Goal: Task Accomplishment & Management: Complete application form

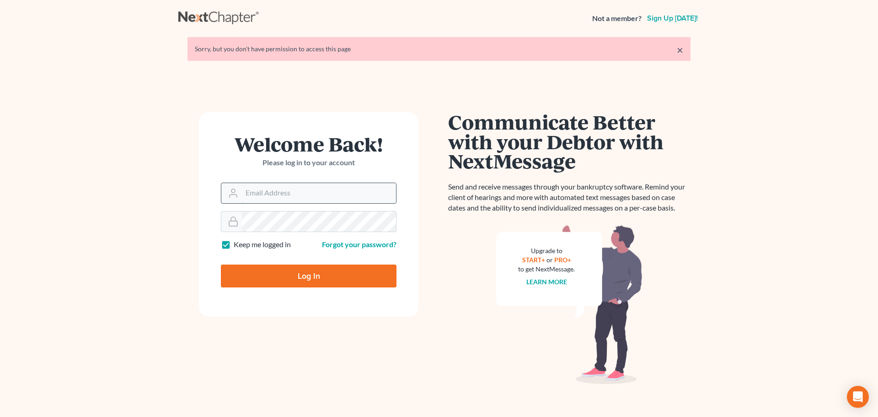
click at [275, 195] on input "Email Address" at bounding box center [319, 193] width 154 height 20
type input "mike@elliottlawfirm.net"
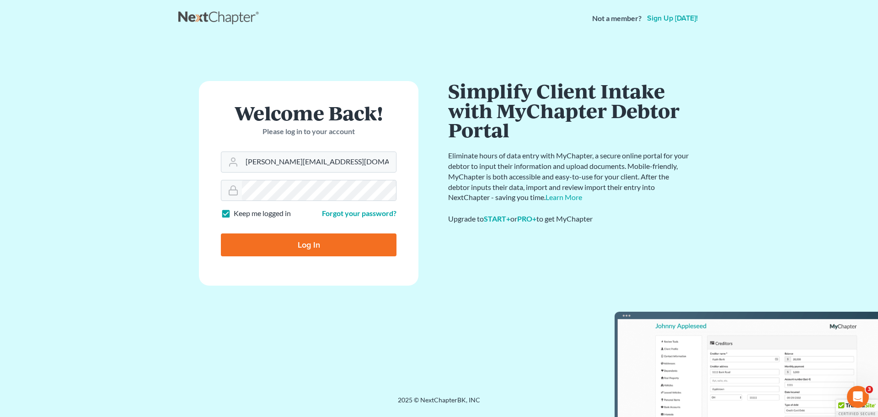
click at [307, 241] on input "Log In" at bounding box center [309, 244] width 176 height 23
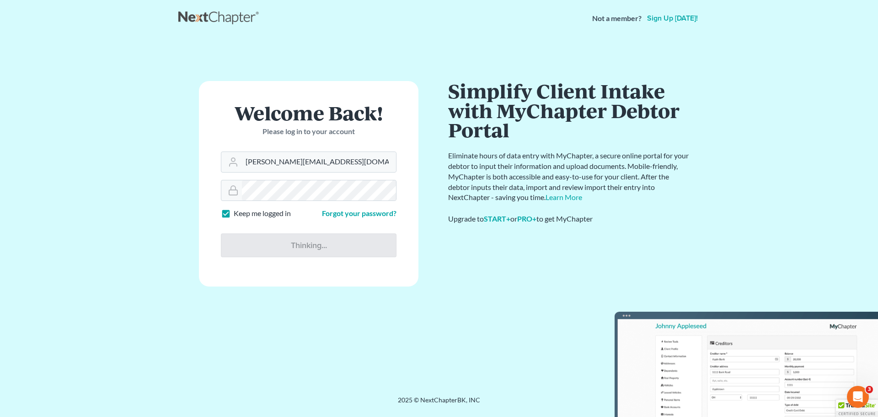
type input "Thinking..."
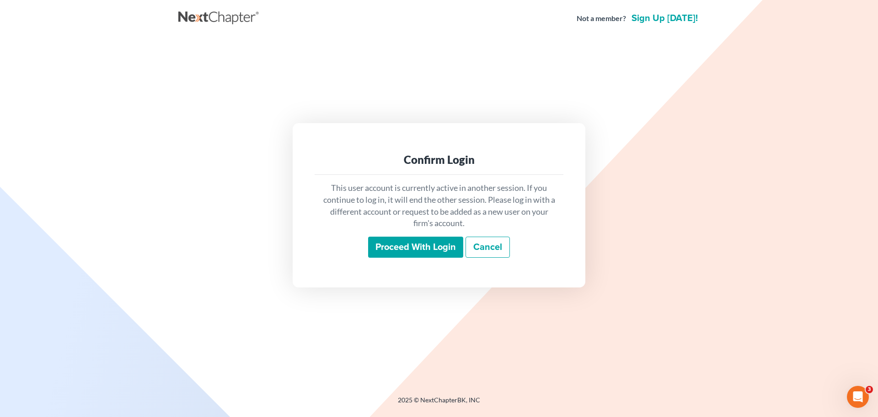
click at [434, 255] on input "Proceed with login" at bounding box center [415, 247] width 95 height 21
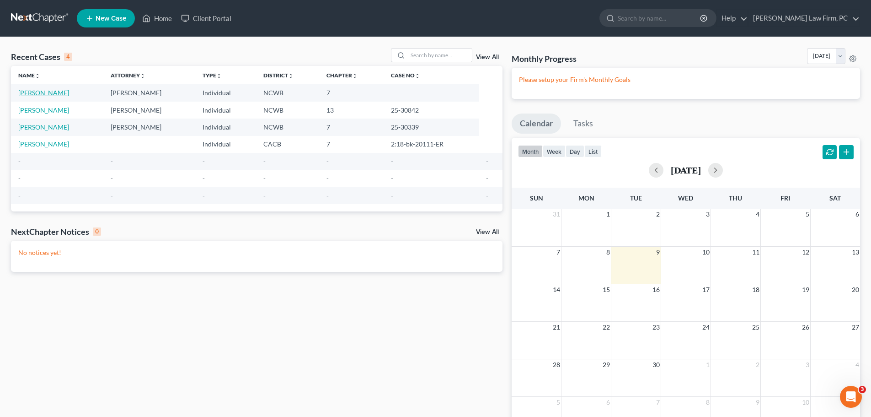
click at [54, 89] on link "[PERSON_NAME]" at bounding box center [43, 93] width 51 height 8
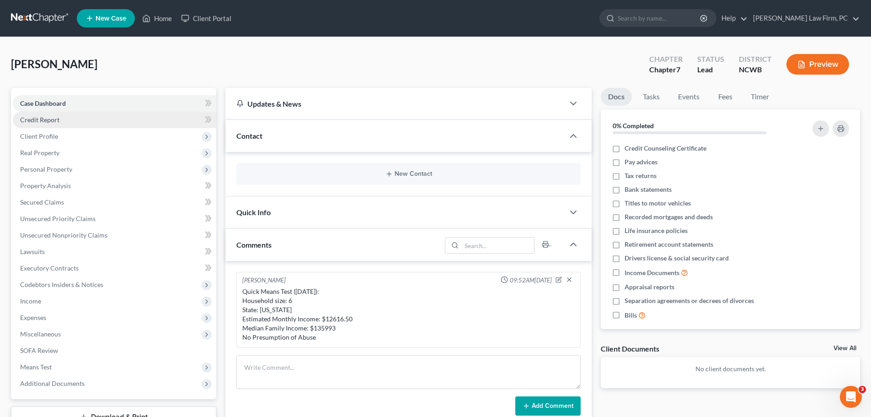
click at [108, 116] on link "Credit Report" at bounding box center [115, 120] width 204 height 16
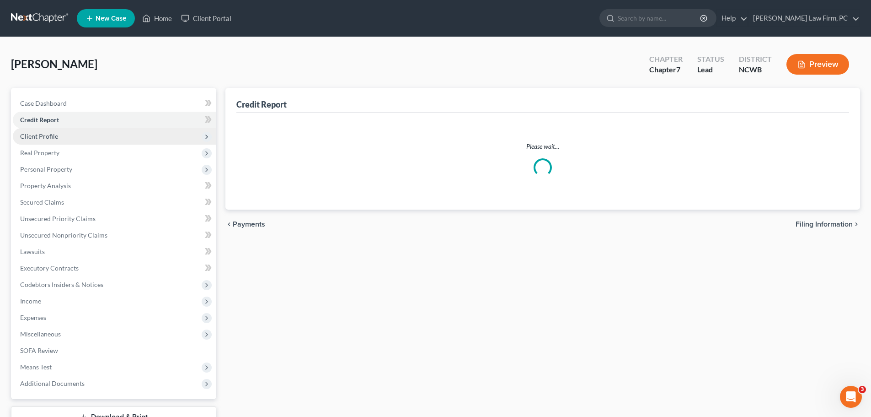
click at [103, 134] on span "Client Profile" at bounding box center [115, 136] width 204 height 16
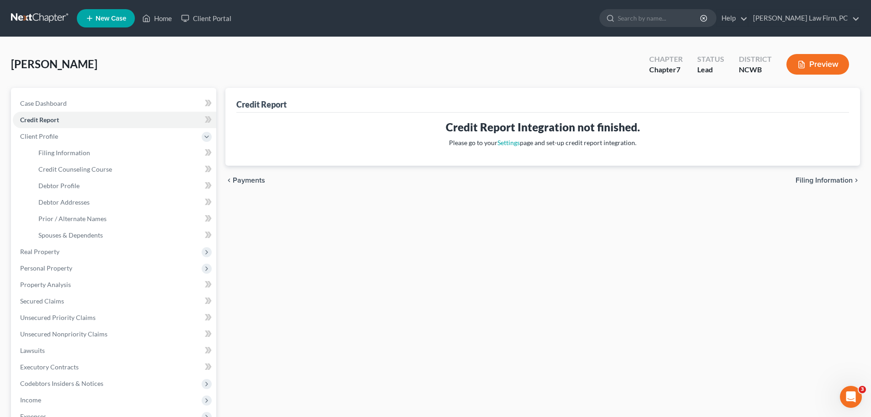
click at [841, 178] on span "Filing Information" at bounding box center [824, 180] width 57 height 7
select select "1"
select select "0"
select select "28"
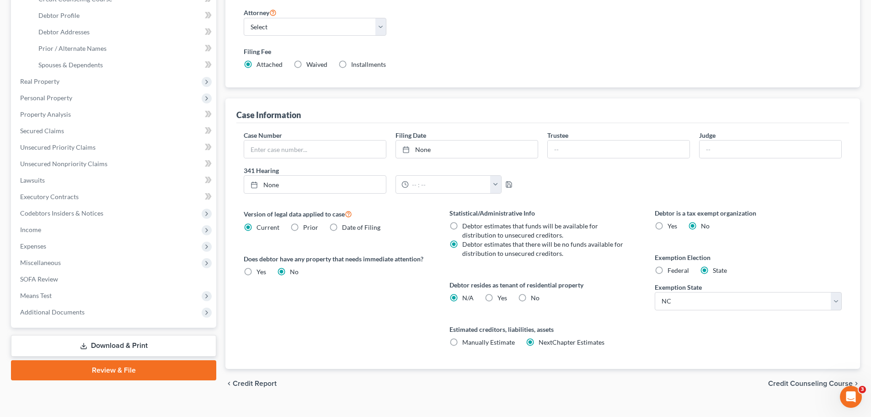
scroll to position [186, 0]
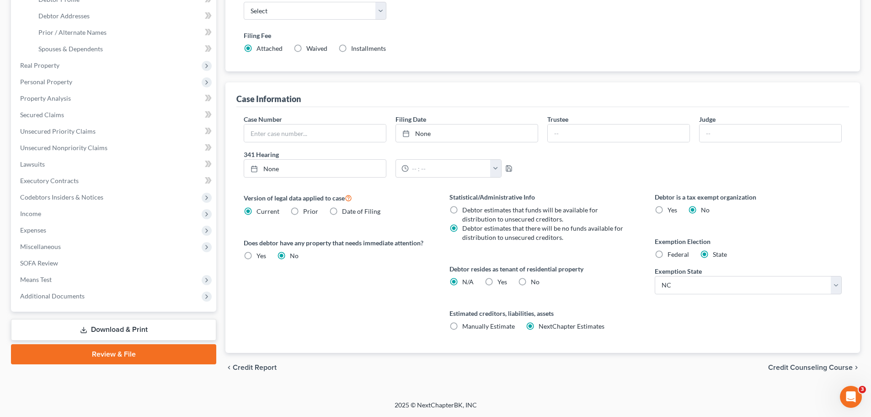
click at [806, 365] on span "Credit Counseling Course" at bounding box center [811, 367] width 85 height 7
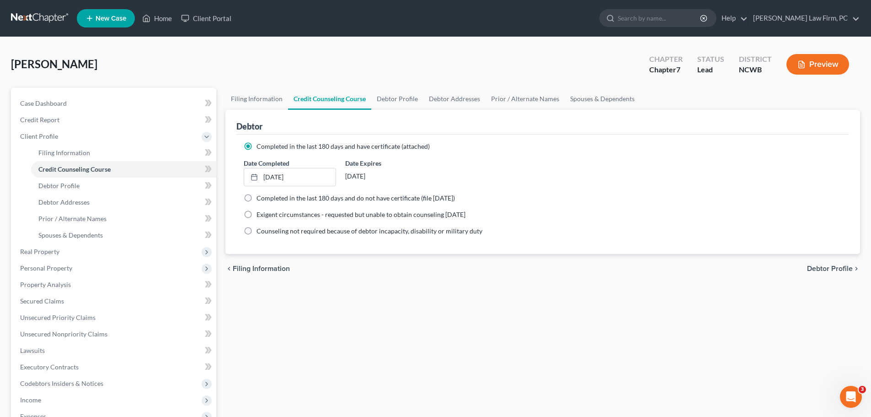
click at [836, 266] on span "Debtor Profile" at bounding box center [830, 268] width 46 height 7
select select "1"
select select "5"
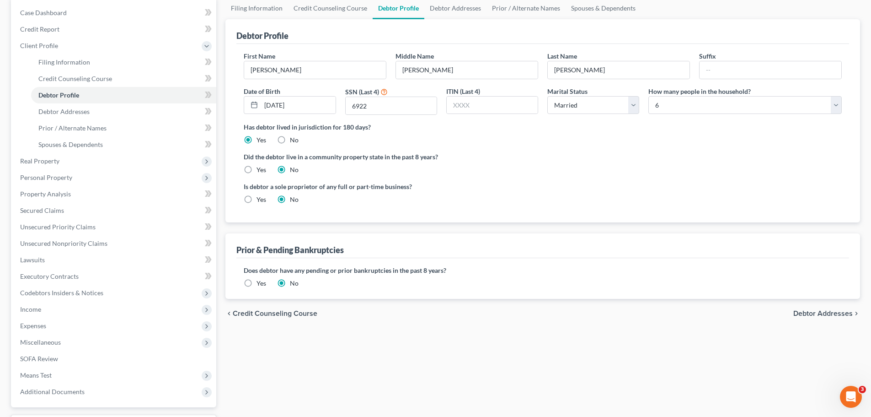
scroll to position [91, 0]
click at [822, 311] on span "Debtor Addresses" at bounding box center [823, 312] width 59 height 7
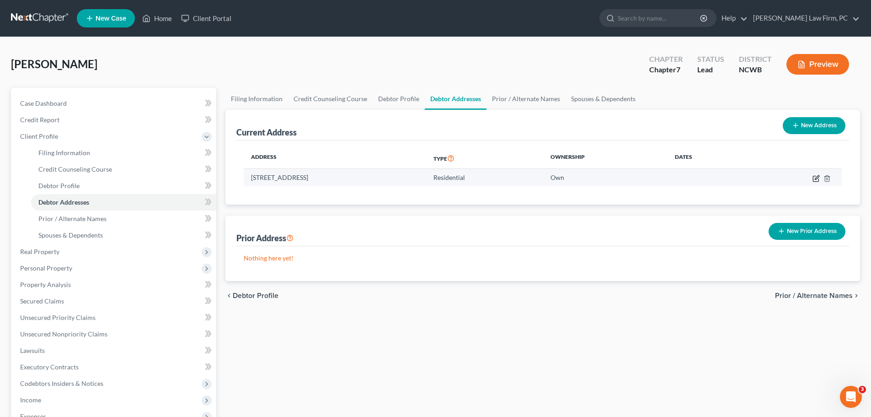
click at [814, 177] on icon "button" at bounding box center [815, 178] width 5 height 5
select select "28"
select select "0"
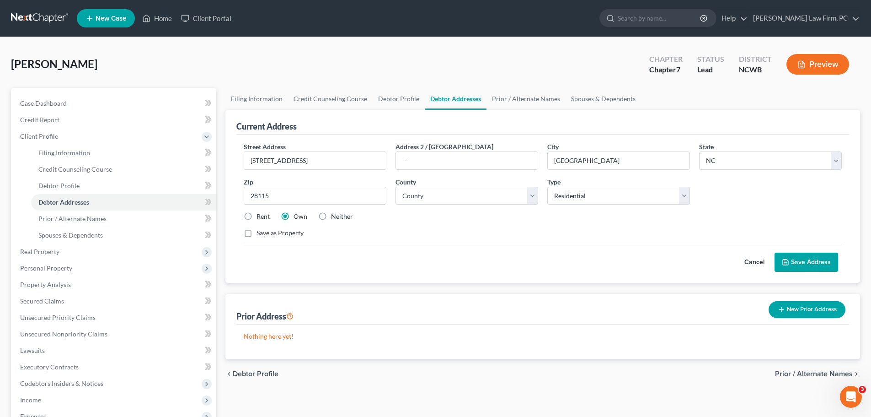
click at [802, 373] on span "Prior / Alternate Names" at bounding box center [814, 373] width 78 height 7
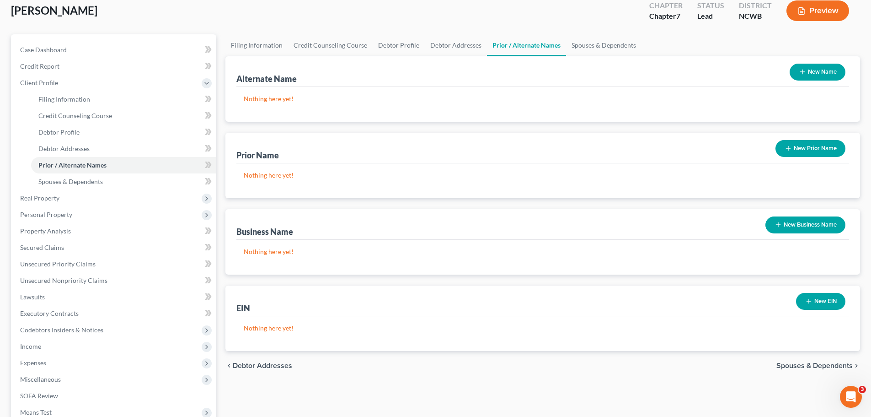
scroll to position [80, 0]
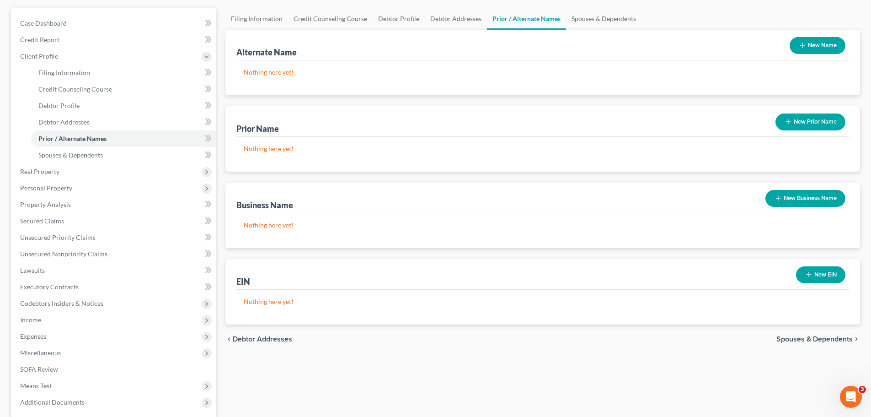
click at [822, 330] on div "chevron_left Debtor Addresses Spouses & Dependents chevron_right" at bounding box center [543, 338] width 635 height 29
click at [821, 335] on span "Spouses & Dependents" at bounding box center [815, 338] width 76 height 7
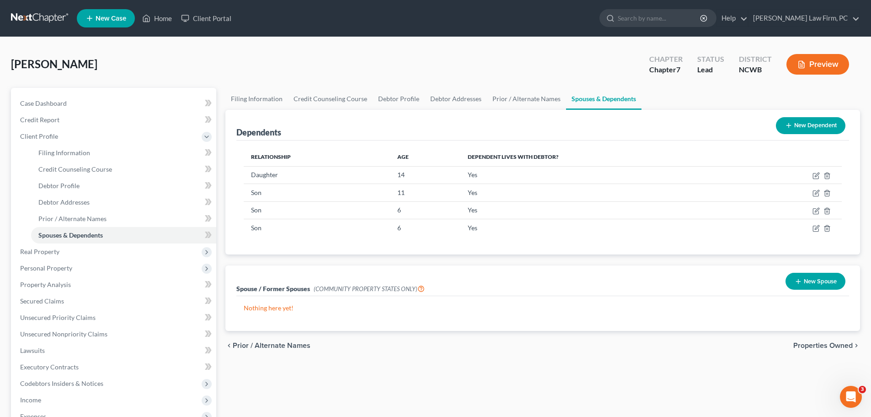
click at [825, 346] on span "Properties Owned" at bounding box center [823, 345] width 59 height 7
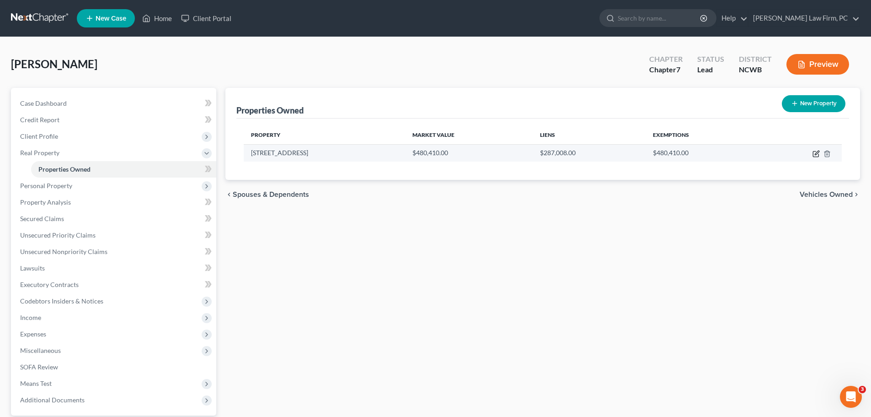
click at [813, 155] on icon "button" at bounding box center [815, 153] width 5 height 5
select select "28"
select select "48"
select select "3"
select select "5"
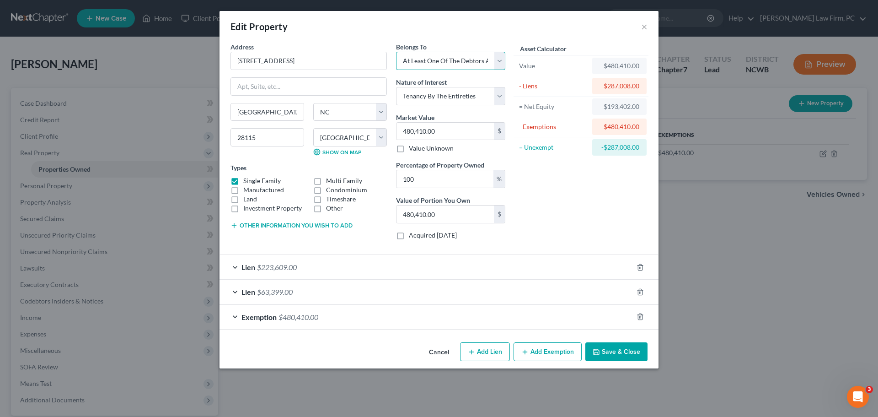
click at [500, 60] on select "Select Debtor 1 Only Debtor 2 Only Debtor 1 And Debtor 2 Only At Least One Of T…" at bounding box center [450, 61] width 109 height 18
click at [396, 52] on select "Select Debtor 1 Only Debtor 2 Only Debtor 1 And Debtor 2 Only At Least One Of T…" at bounding box center [450, 61] width 109 height 18
click at [621, 354] on button "Save & Close" at bounding box center [617, 351] width 62 height 19
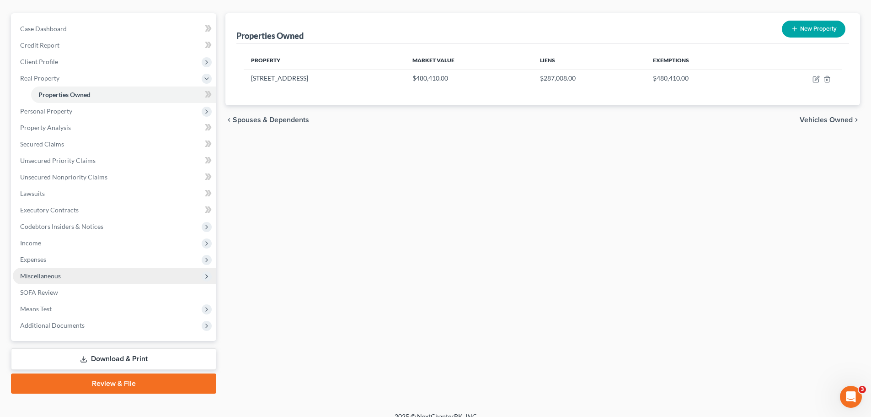
scroll to position [86, 0]
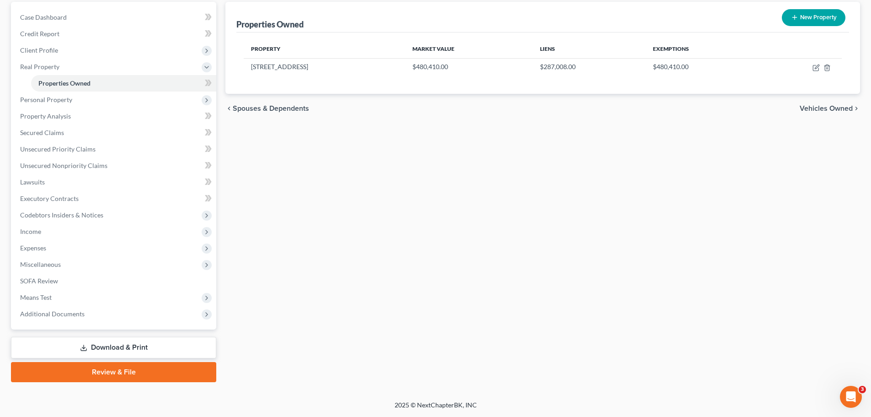
click at [155, 349] on link "Download & Print" at bounding box center [113, 348] width 205 height 22
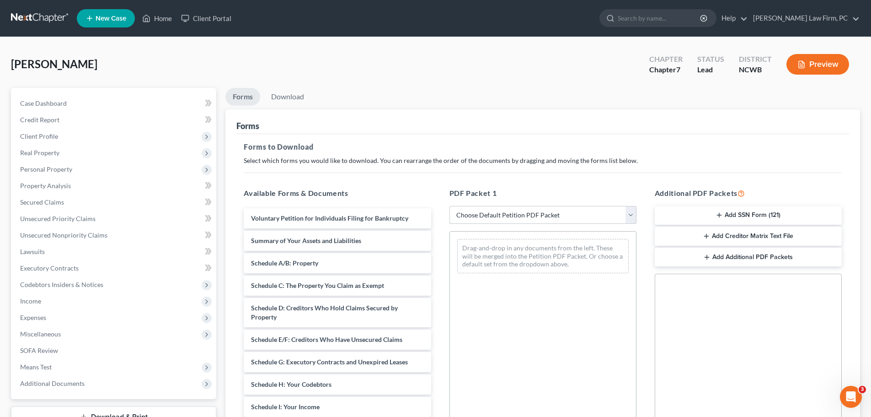
click at [522, 219] on select "Choose Default Petition PDF Packet Complete Bankruptcy Petition (all forms and …" at bounding box center [543, 215] width 187 height 18
select select "0"
click at [450, 206] on select "Choose Default Petition PDF Packet Complete Bankruptcy Petition (all forms and …" at bounding box center [543, 215] width 187 height 18
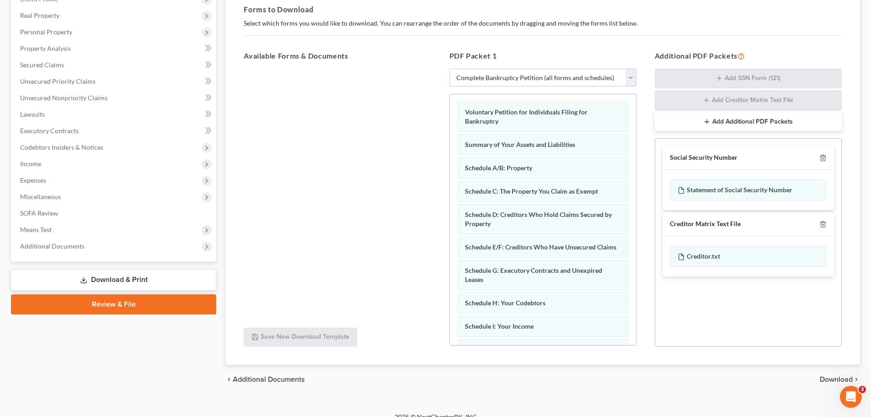
scroll to position [138, 0]
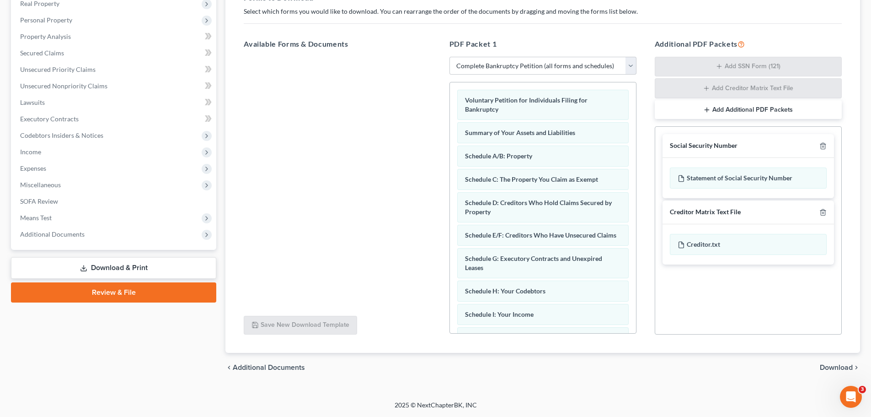
click at [833, 364] on span "Download" at bounding box center [836, 367] width 33 height 7
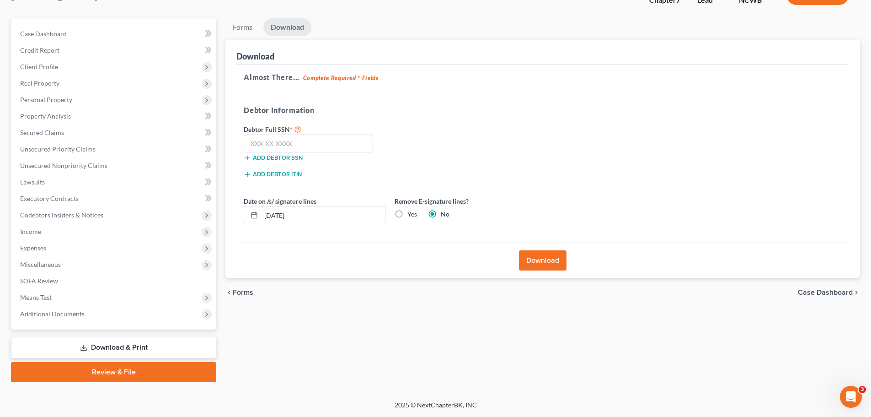
click at [530, 263] on button "Download" at bounding box center [543, 260] width 48 height 20
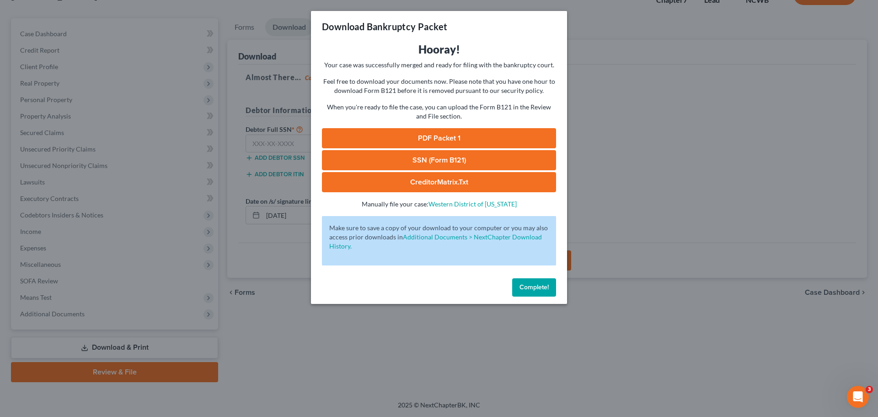
click at [452, 138] on link "PDF Packet 1" at bounding box center [439, 138] width 234 height 20
click at [425, 177] on link "CreditorMatrix.txt" at bounding box center [439, 182] width 234 height 20
click at [542, 285] on span "Complete!" at bounding box center [534, 287] width 29 height 8
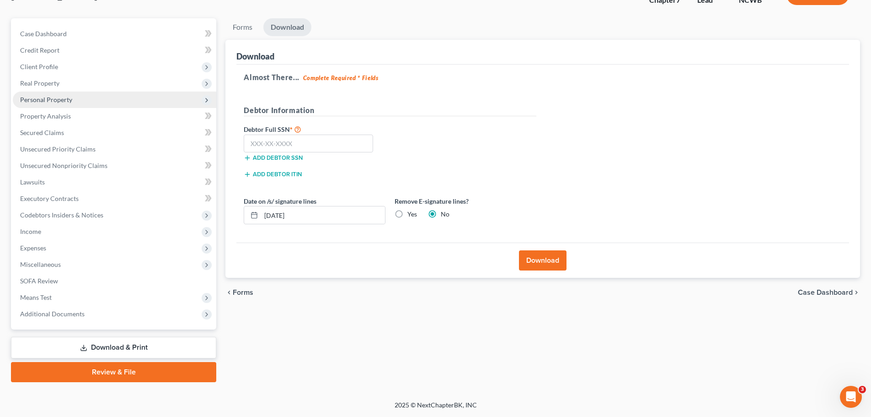
click at [69, 99] on span "Personal Property" at bounding box center [46, 100] width 52 height 8
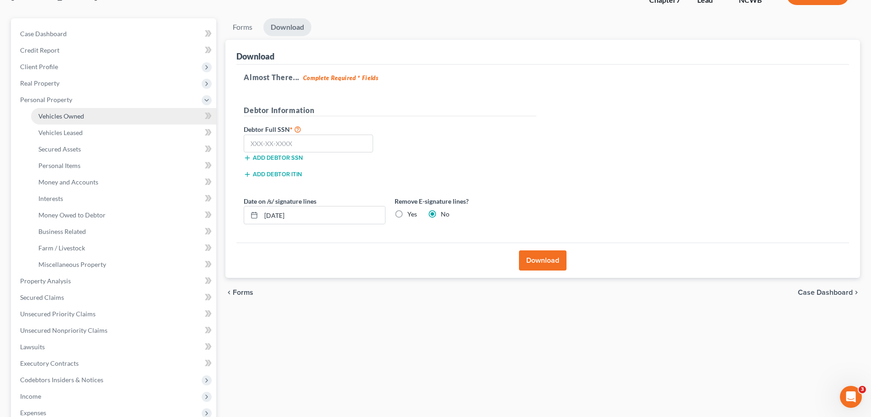
click at [73, 117] on span "Vehicles Owned" at bounding box center [61, 116] width 46 height 8
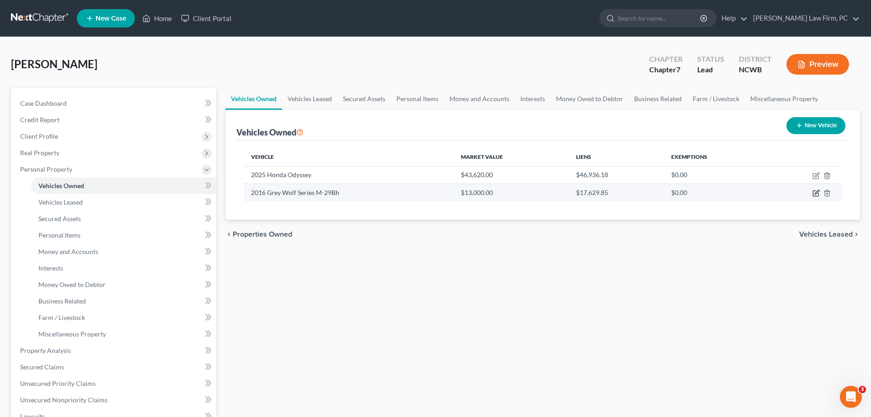
click at [813, 194] on icon "button" at bounding box center [815, 193] width 5 height 5
select select "7"
select select "10"
select select "2"
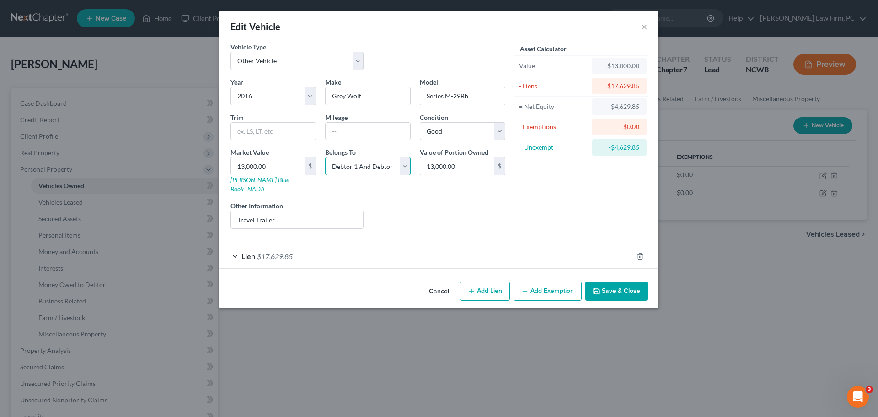
click at [403, 165] on select "Select Debtor 1 Only Debtor 2 Only Debtor 1 And Debtor 2 Only At Least One Of T…" at bounding box center [368, 166] width 86 height 18
select select "3"
click at [325, 157] on select "Select Debtor 1 Only Debtor 2 Only Debtor 1 And Debtor 2 Only At Least One Of T…" at bounding box center [368, 166] width 86 height 18
click at [613, 285] on button "Save & Close" at bounding box center [617, 290] width 62 height 19
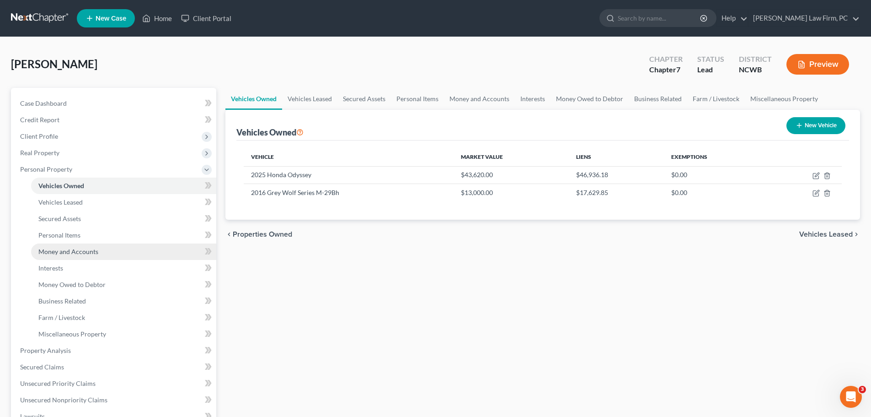
click at [93, 253] on span "Money and Accounts" at bounding box center [68, 251] width 60 height 8
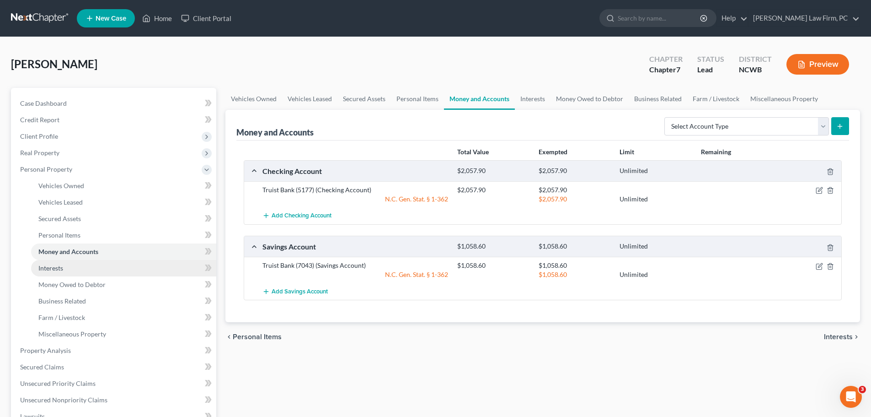
click at [65, 266] on link "Interests" at bounding box center [123, 268] width 185 height 16
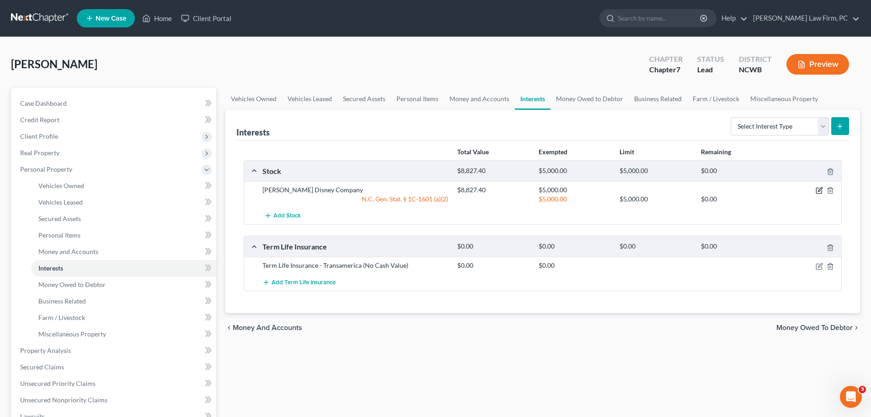
click at [819, 188] on icon "button" at bounding box center [819, 190] width 5 height 5
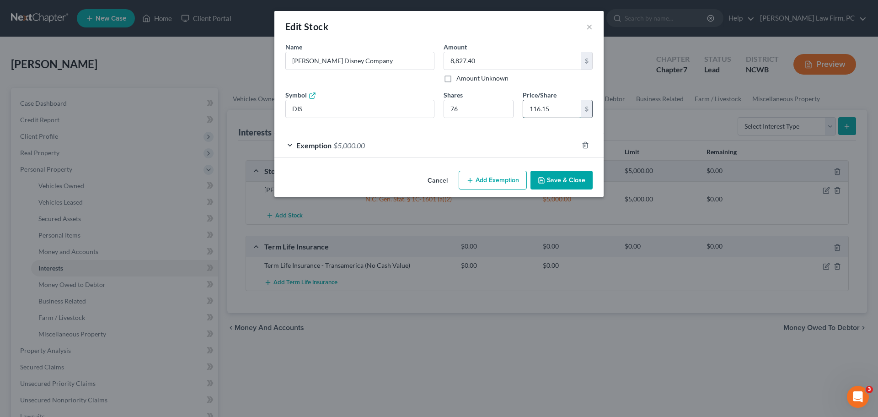
type input "76.00"
type input "1"
type input "836.00"
type input "11"
type input "8,968.00"
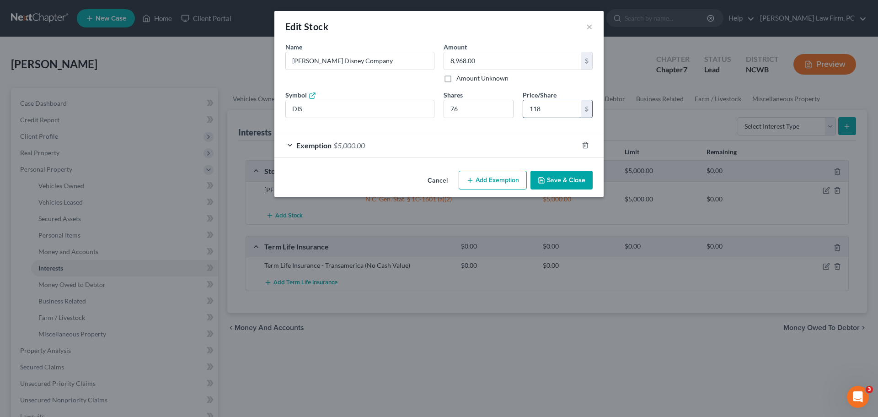
type input "118."
type input "9,028.80"
type input "118.8"
type input "9,031.84"
type input "118.84"
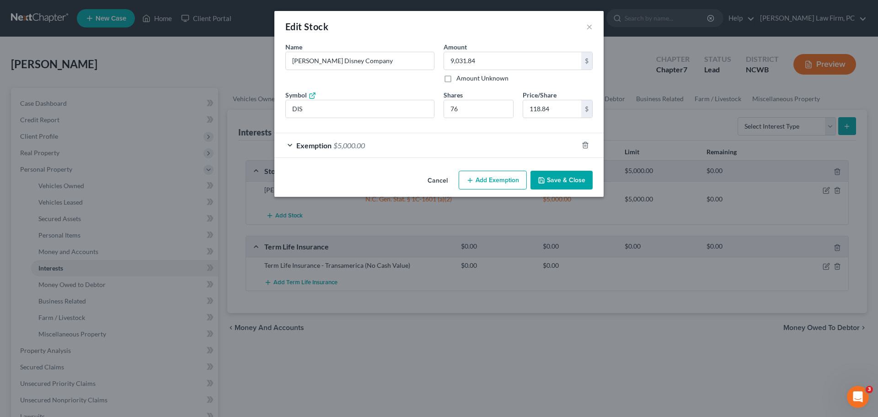
click at [571, 181] on button "Save & Close" at bounding box center [562, 180] width 62 height 19
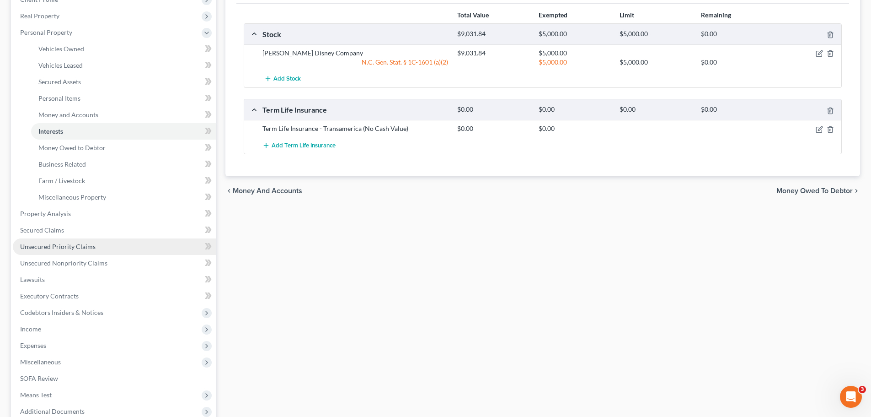
scroll to position [137, 0]
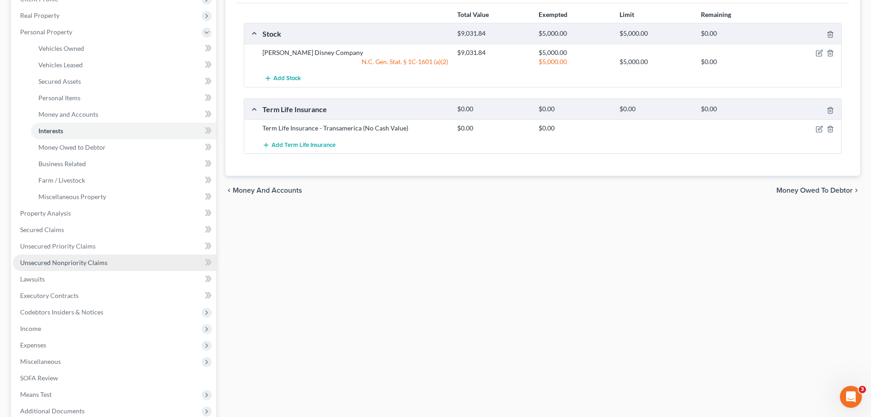
click at [89, 258] on span "Unsecured Nonpriority Claims" at bounding box center [63, 262] width 87 height 8
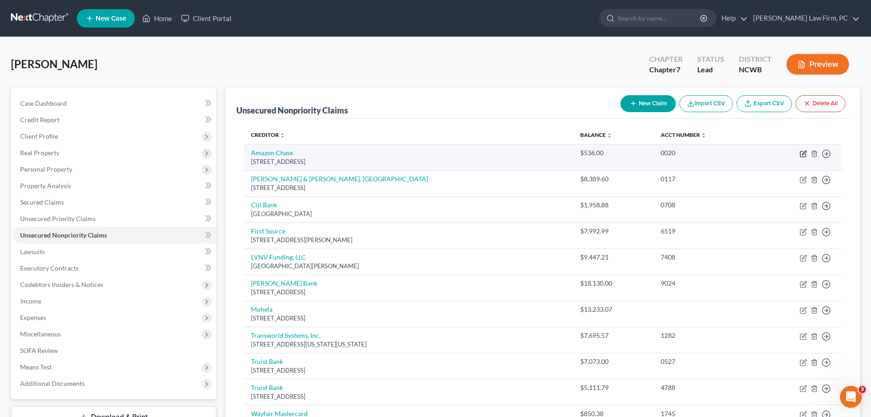
click at [801, 154] on icon "button" at bounding box center [803, 153] width 5 height 5
select select "7"
select select "2"
select select "0"
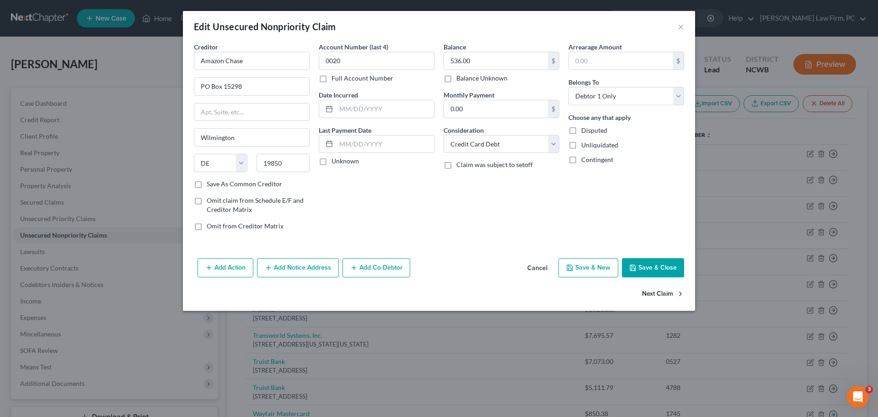
click at [669, 293] on button "Next Claim" at bounding box center [663, 294] width 42 height 19
select select "28"
select select "1"
select select "0"
click at [666, 290] on button "Next Claim" at bounding box center [663, 294] width 42 height 19
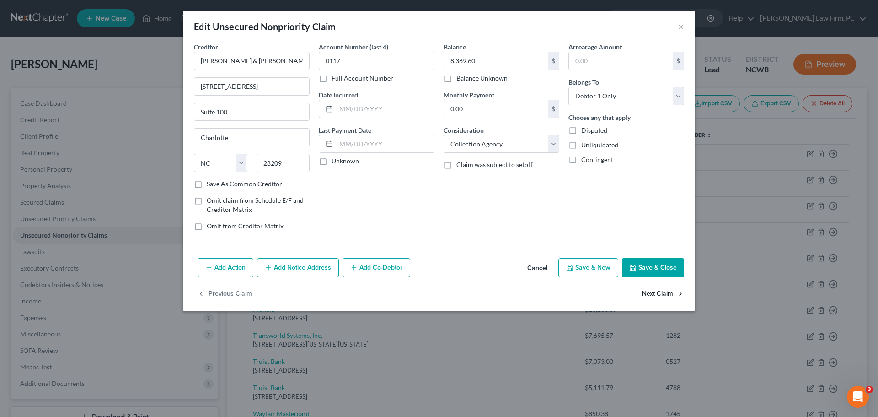
select select "43"
select select "2"
select select "0"
click at [666, 290] on button "Next Claim" at bounding box center [663, 294] width 42 height 19
select select "35"
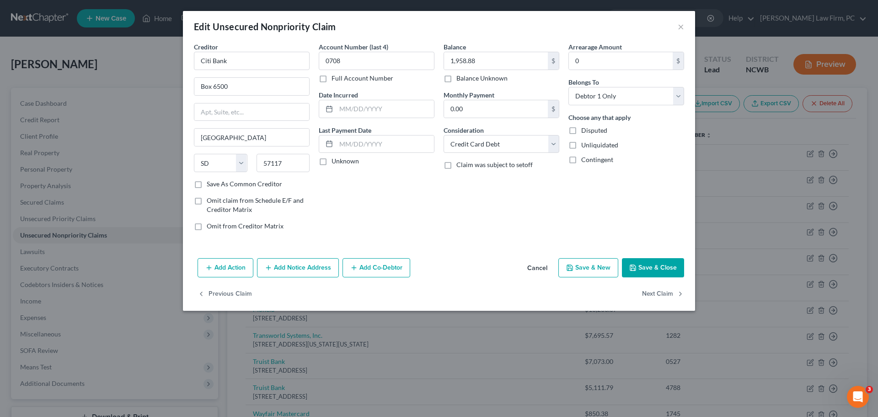
select select "1"
select select "0"
click at [666, 290] on button "Next Claim" at bounding box center [663, 294] width 42 height 19
select select "24"
select select "1"
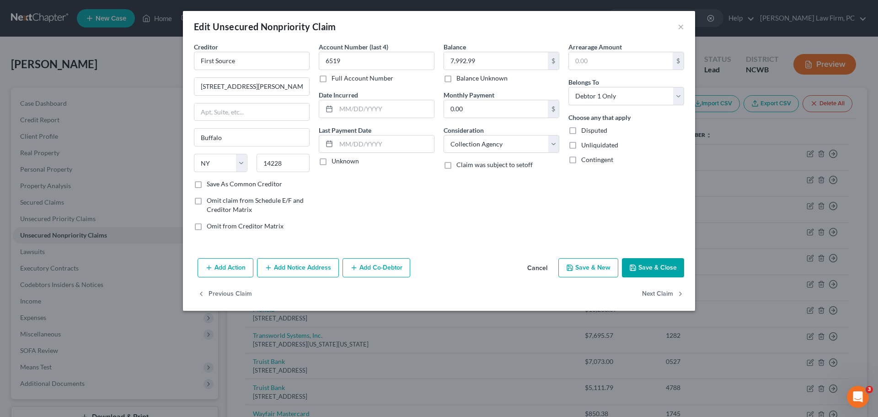
select select "0"
click at [665, 289] on button "Next Claim" at bounding box center [663, 294] width 42 height 19
select select "46"
select select "2"
select select "0"
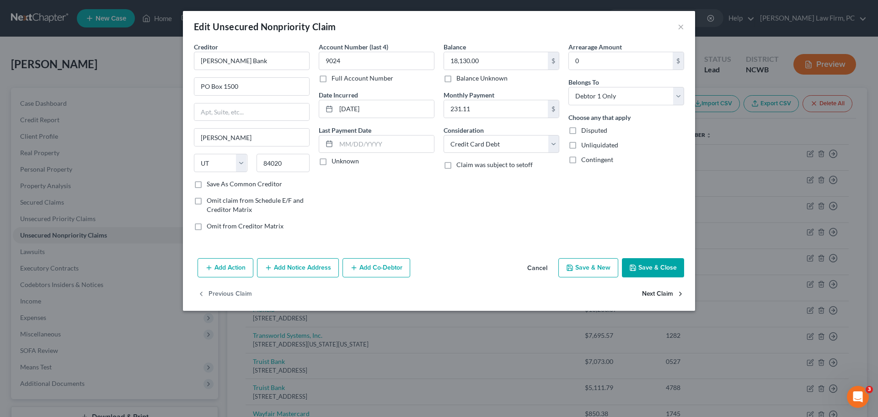
click at [665, 288] on button "Next Claim" at bounding box center [663, 294] width 42 height 19
select select "26"
select select "17"
select select "0"
click at [665, 288] on button "Next Claim" at bounding box center [663, 294] width 42 height 19
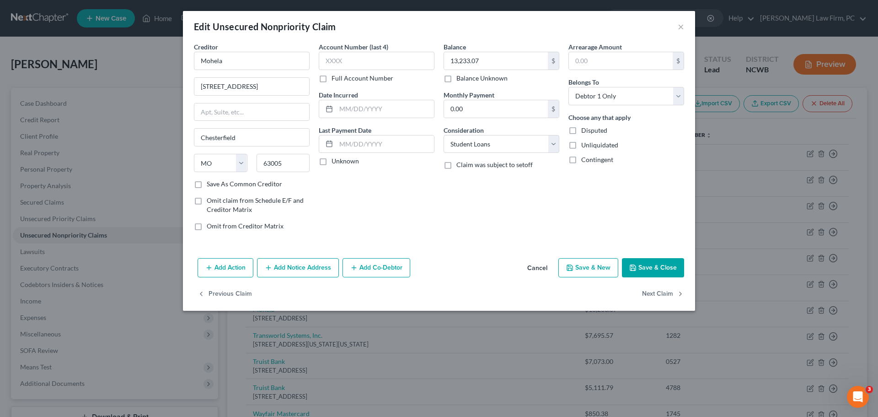
select select "39"
select select "1"
select select "0"
click at [664, 290] on button "Next Claim" at bounding box center [663, 294] width 42 height 19
select select "28"
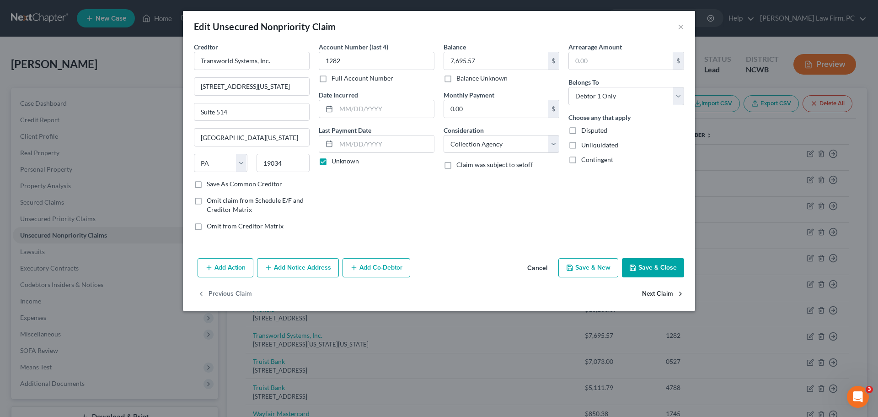
select select "2"
select select "0"
click at [664, 289] on button "Next Claim" at bounding box center [663, 294] width 42 height 19
select select "28"
select select "2"
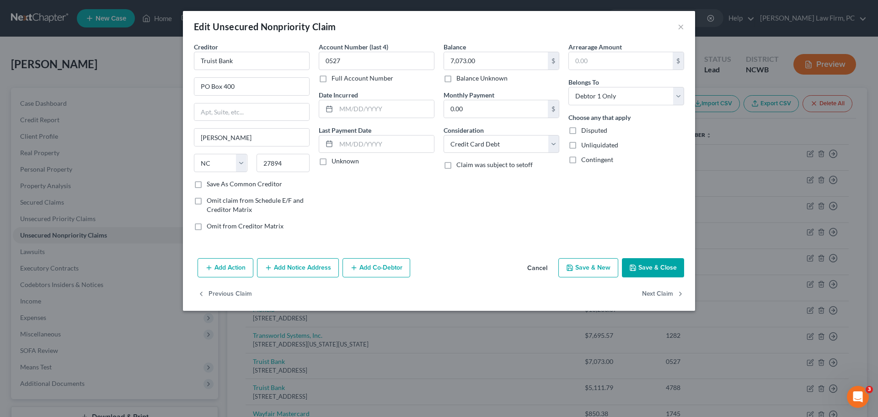
select select "0"
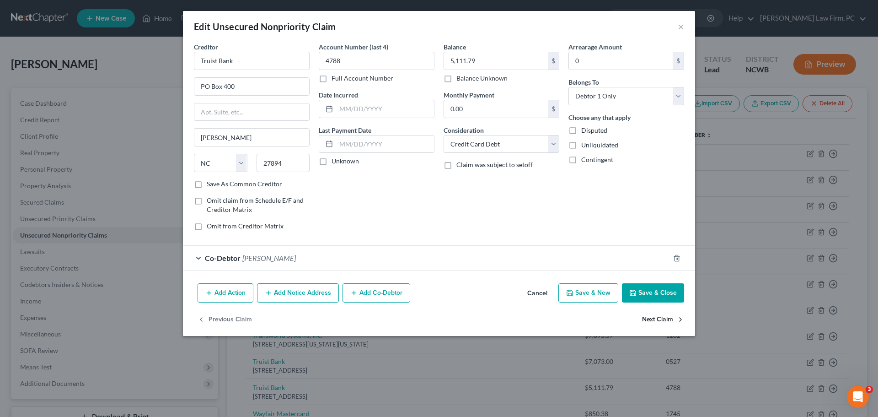
click at [666, 321] on button "Next Claim" at bounding box center [663, 319] width 42 height 19
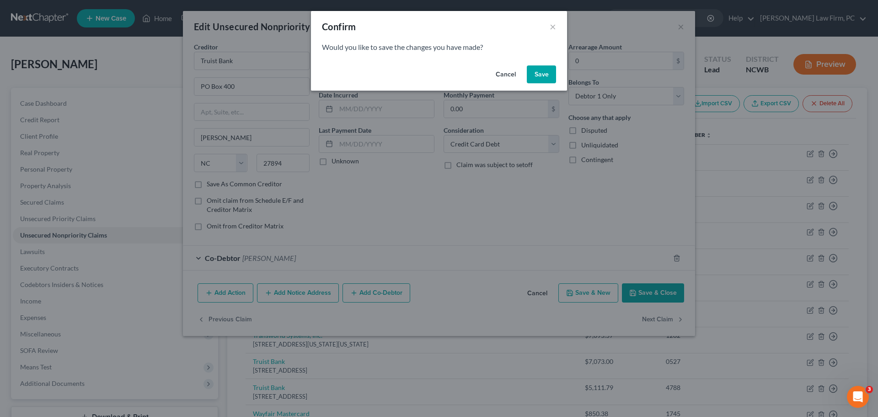
click at [541, 74] on button "Save" at bounding box center [541, 74] width 29 height 18
select select "43"
select select "0"
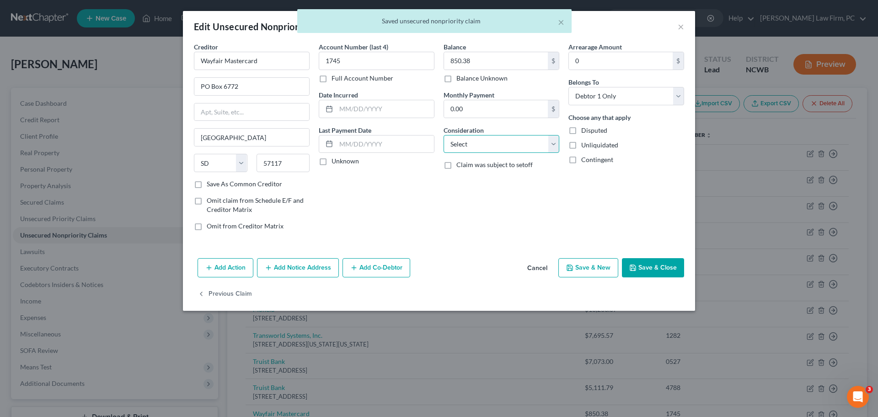
click at [552, 144] on select "Select Cable / Satellite Services Collection Agency Credit Card Debt Debt Couns…" at bounding box center [502, 144] width 116 height 18
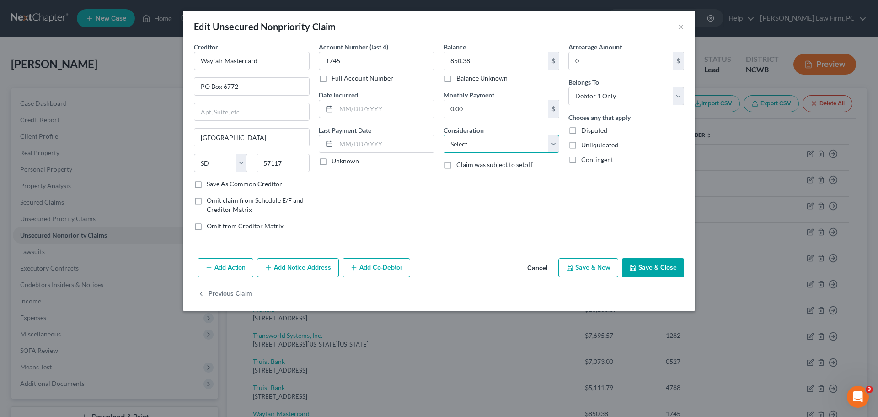
select select "2"
click at [444, 135] on select "Select Cable / Satellite Services Collection Agency Credit Card Debt Debt Couns…" at bounding box center [502, 144] width 116 height 18
click at [649, 268] on button "Save & Close" at bounding box center [653, 267] width 62 height 19
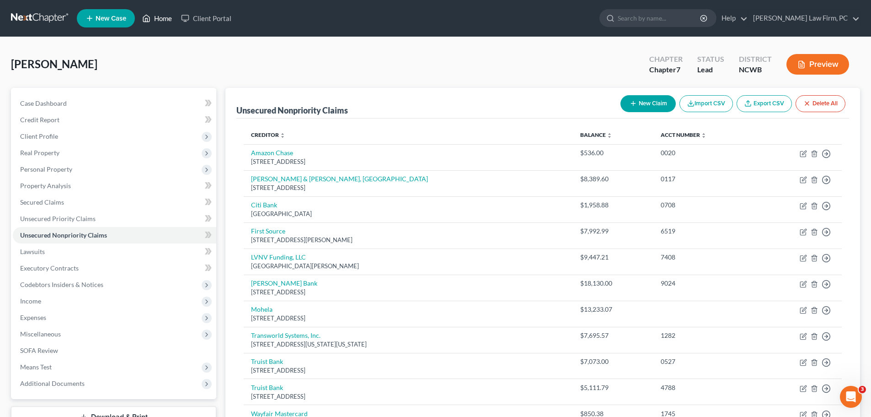
click at [166, 16] on link "Home" at bounding box center [157, 18] width 39 height 16
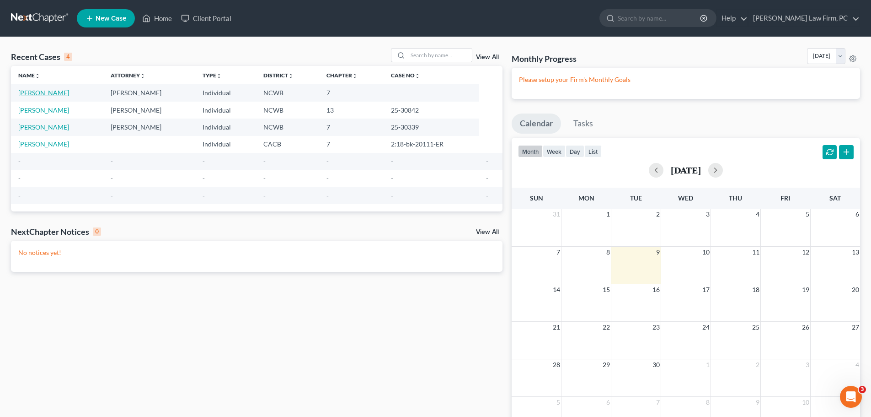
click at [39, 92] on link "Lucey, Kimberly" at bounding box center [43, 93] width 51 height 8
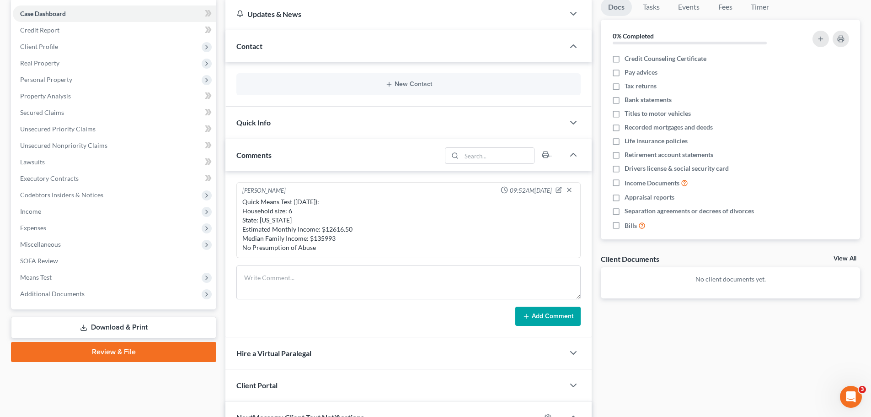
scroll to position [91, 0]
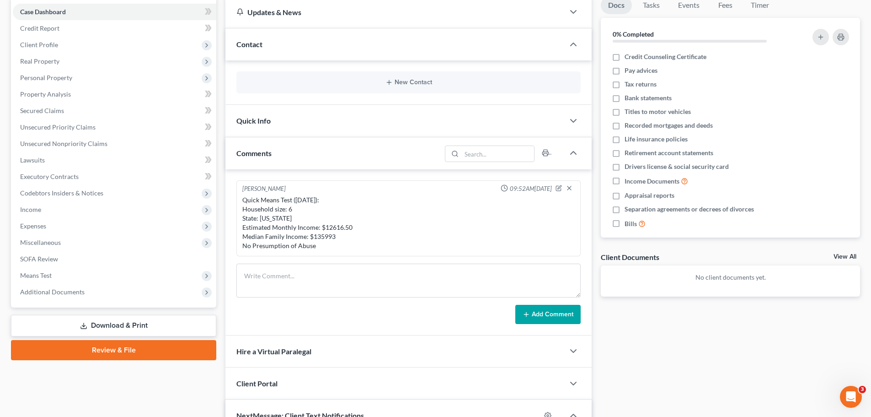
click at [156, 321] on link "Download & Print" at bounding box center [113, 326] width 205 height 22
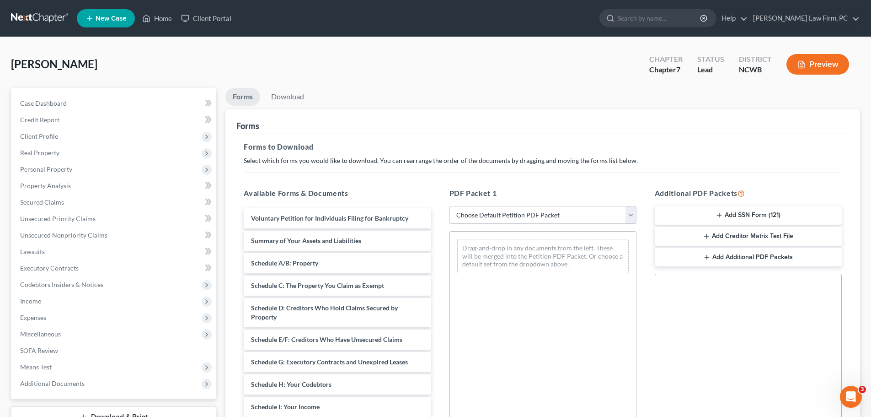
click at [494, 212] on select "Choose Default Petition PDF Packet Complete Bankruptcy Petition (all forms and …" at bounding box center [543, 215] width 187 height 18
select select "0"
click at [450, 206] on select "Choose Default Petition PDF Packet Complete Bankruptcy Petition (all forms and …" at bounding box center [543, 215] width 187 height 18
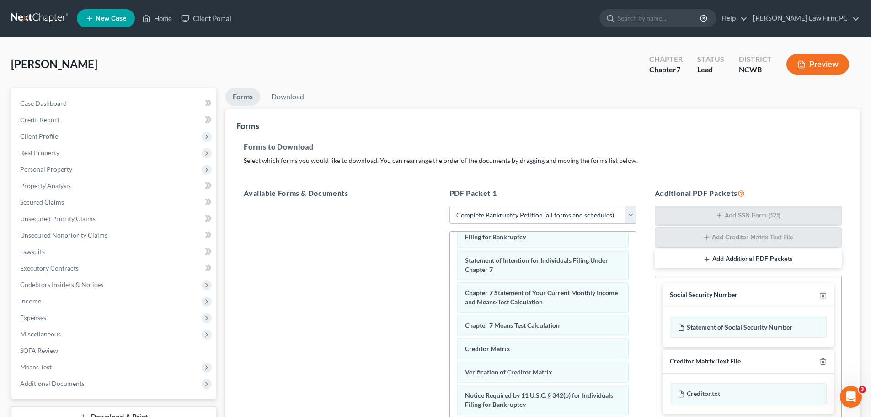
scroll to position [315, 0]
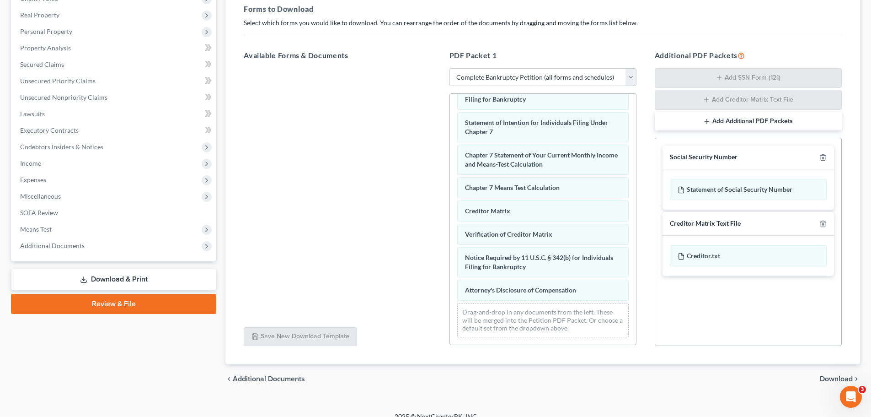
click at [837, 379] on span "Download" at bounding box center [836, 378] width 33 height 7
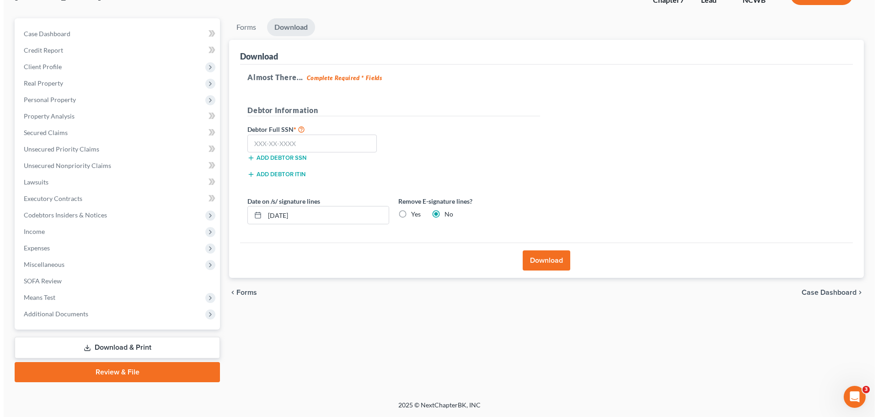
scroll to position [70, 0]
click at [554, 263] on button "Download" at bounding box center [543, 260] width 48 height 20
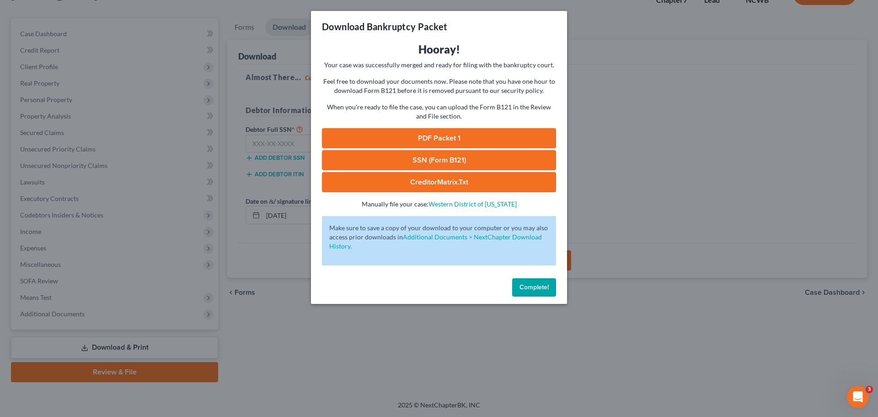
click at [475, 134] on link "PDF Packet 1" at bounding box center [439, 138] width 234 height 20
